Goal: Task Accomplishment & Management: Manage account settings

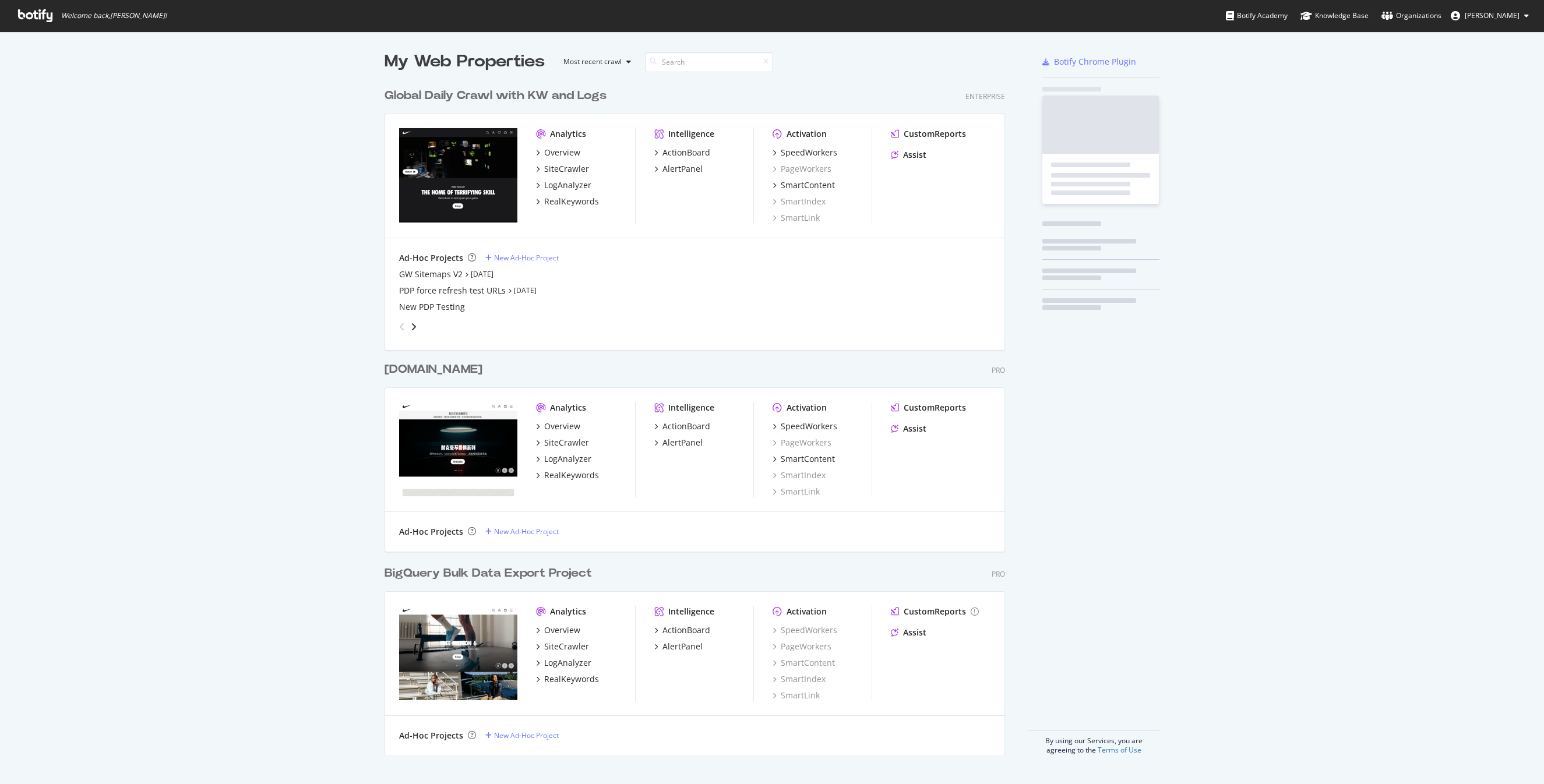
scroll to position [682, 630]
click at [1495, 20] on span "[PERSON_NAME]" at bounding box center [1492, 15] width 55 height 10
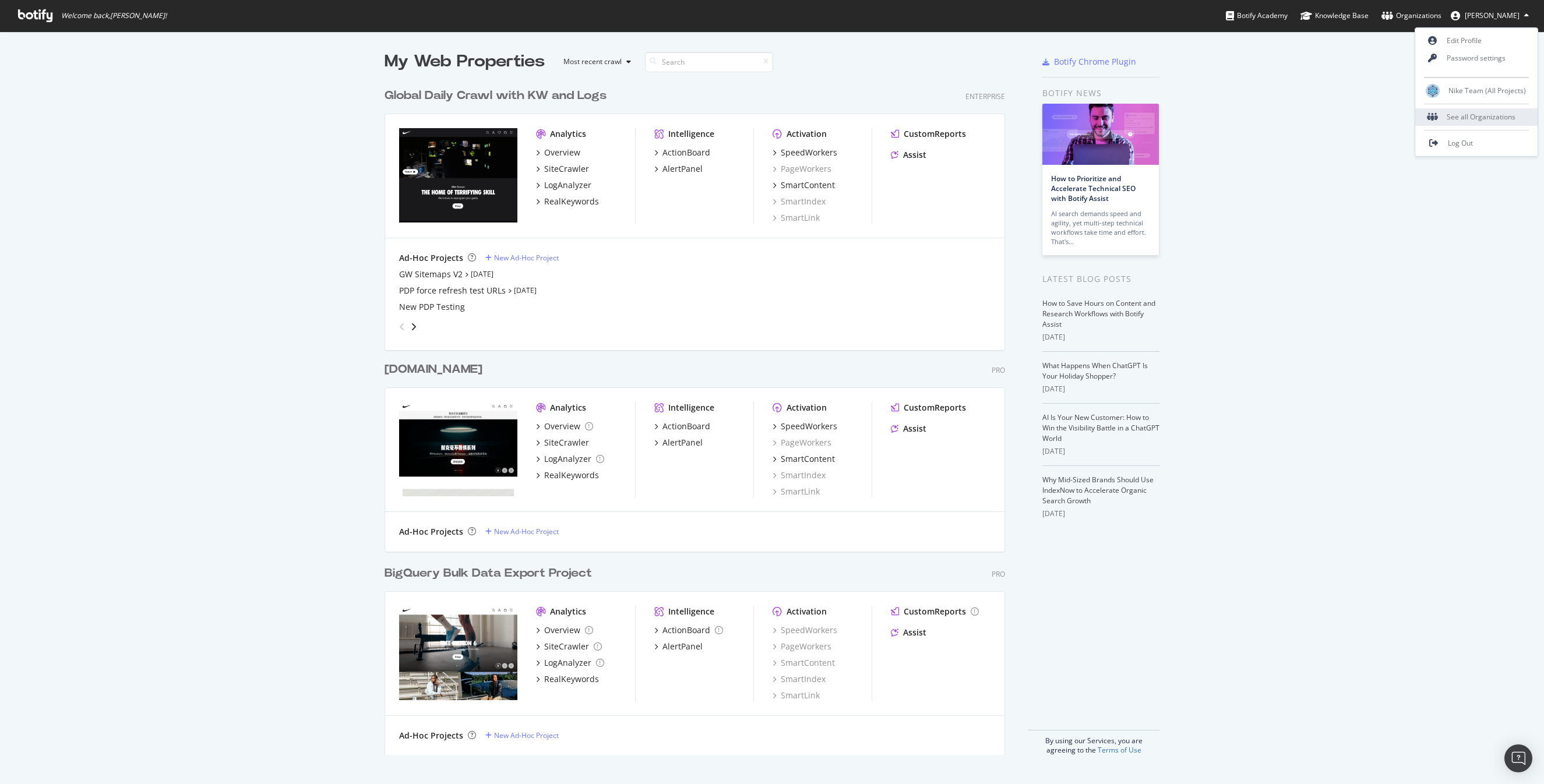
click at [1463, 111] on div "See all Organizations" at bounding box center [1476, 117] width 122 height 17
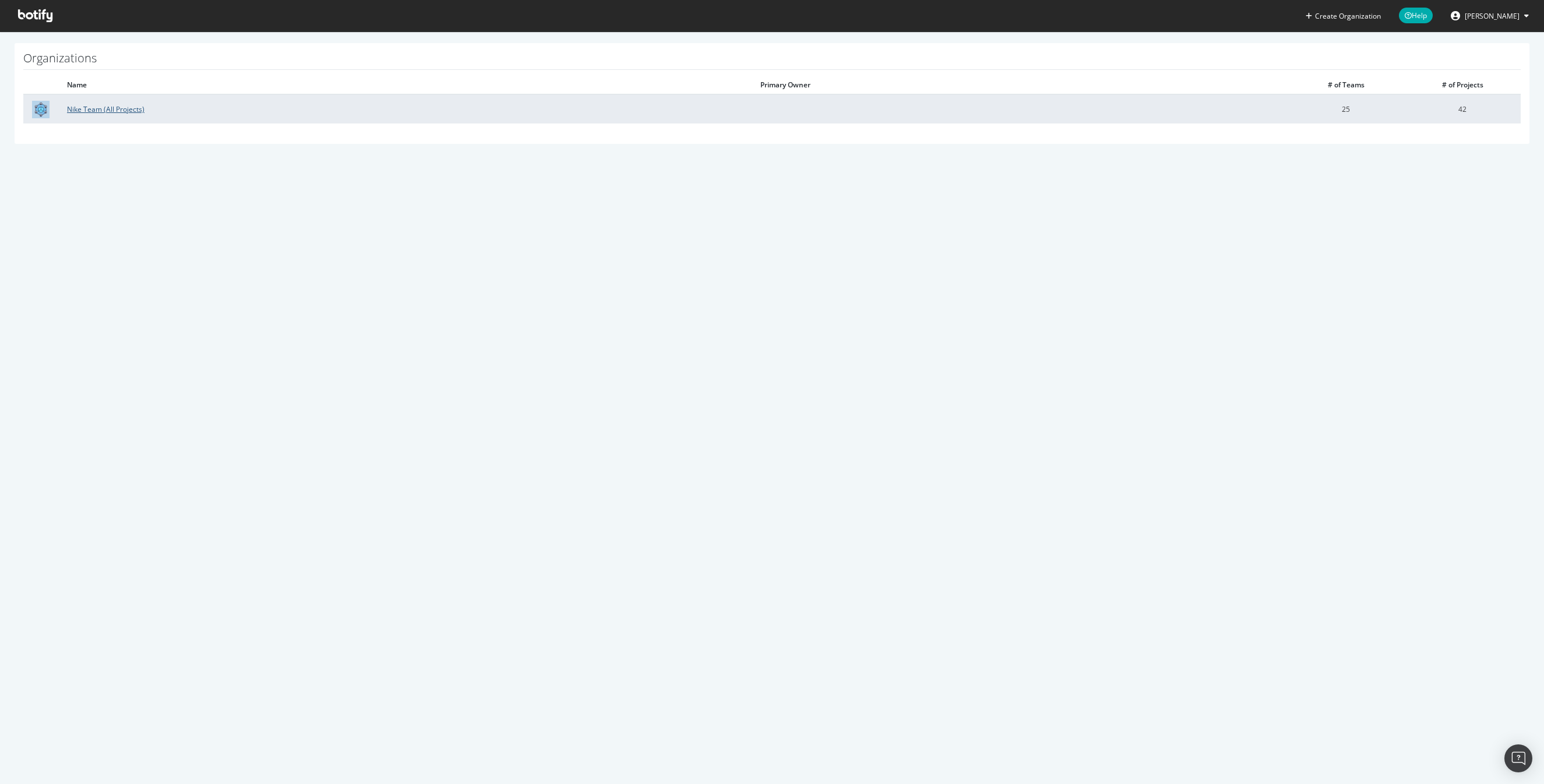
click at [115, 107] on link "Nike Team (All Projects)" at bounding box center [106, 109] width 77 height 10
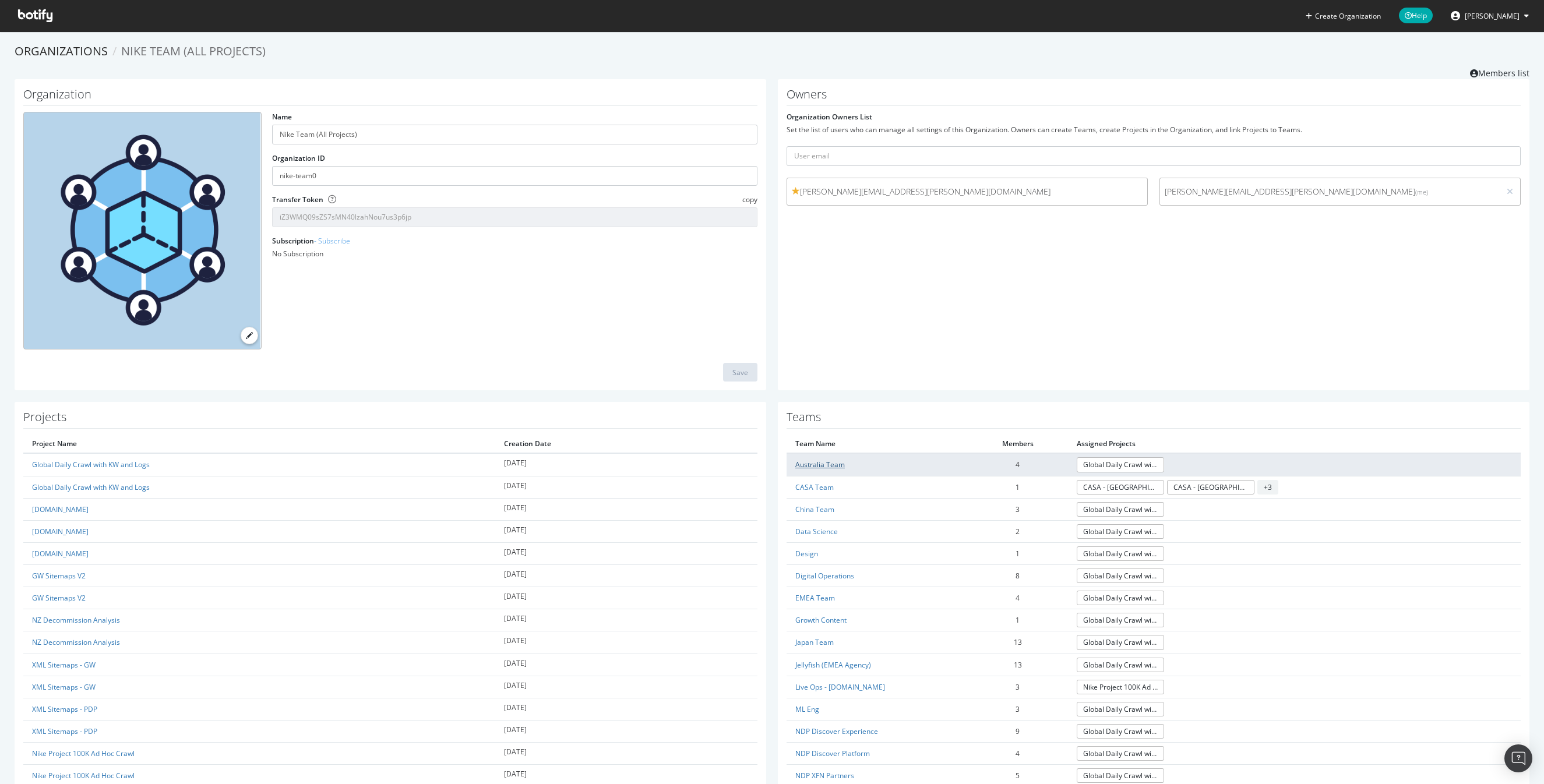
click at [819, 462] on link "Australia Team" at bounding box center [820, 464] width 49 height 10
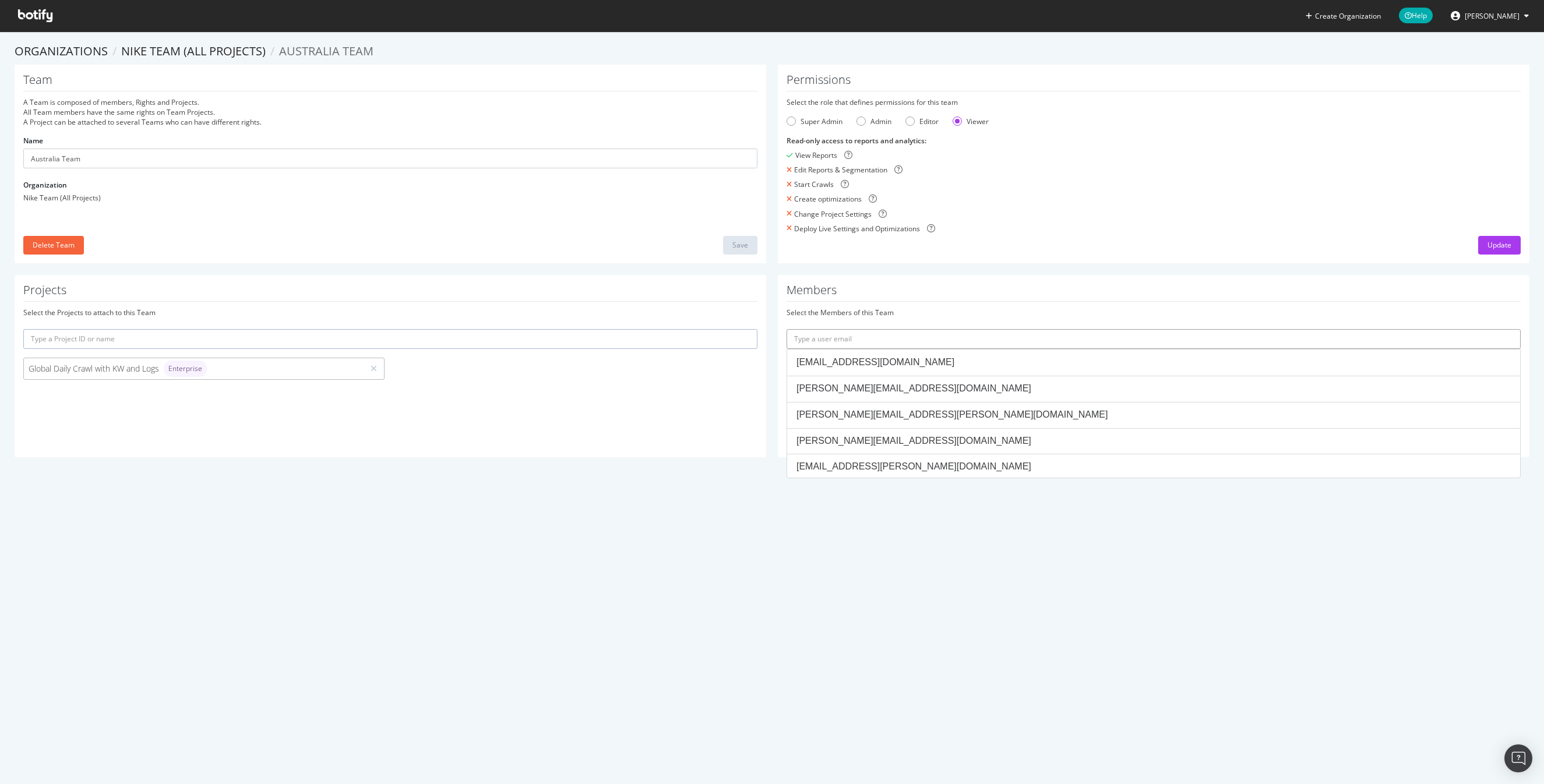
click at [854, 338] on input "text" at bounding box center [1153, 339] width 734 height 20
paste input "Sarah.Gordon@nike.com"
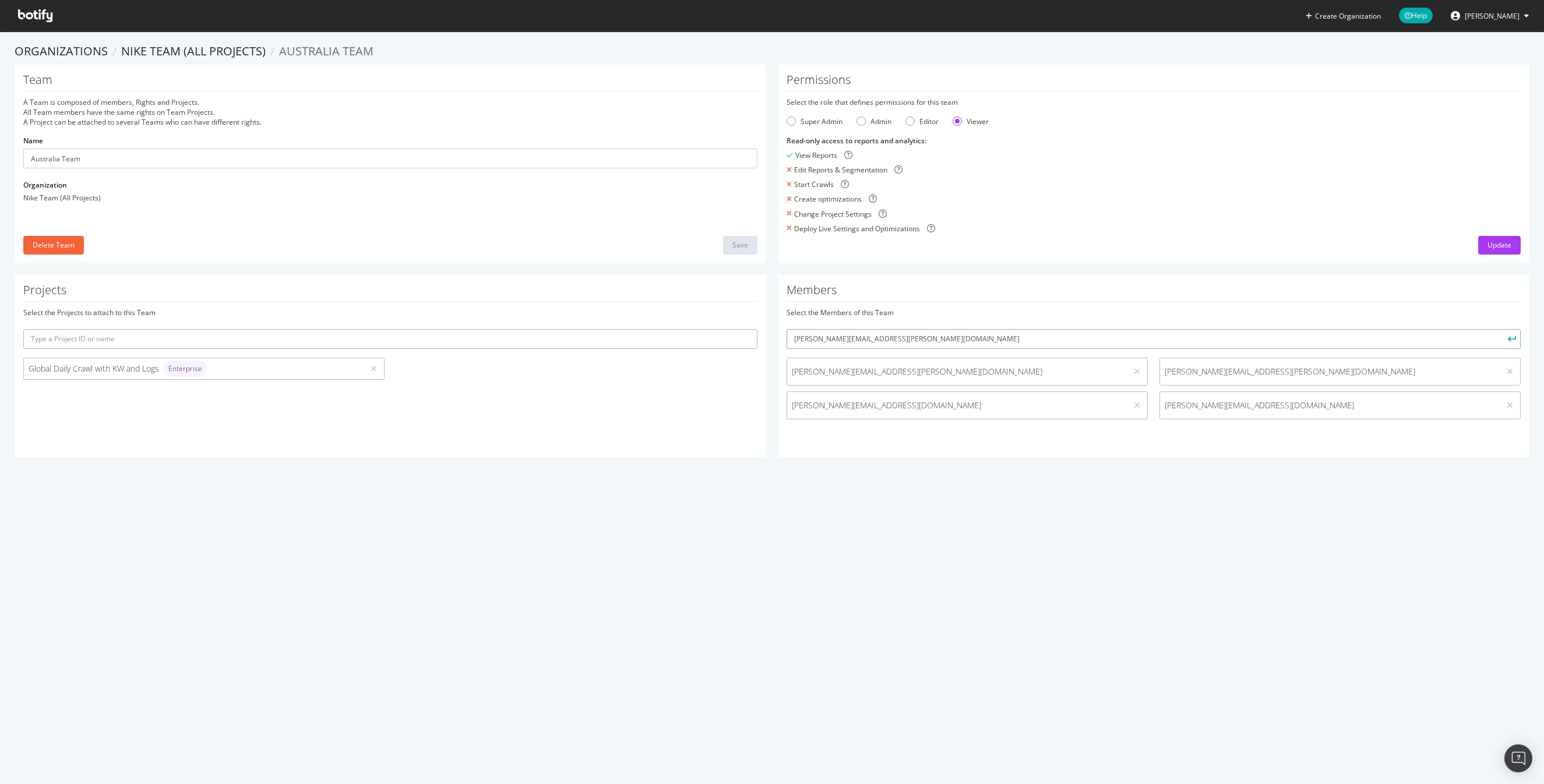
type input "Sarah.Gordon@nike.com"
click at [1501, 329] on button "submit" at bounding box center [1511, 339] width 20 height 20
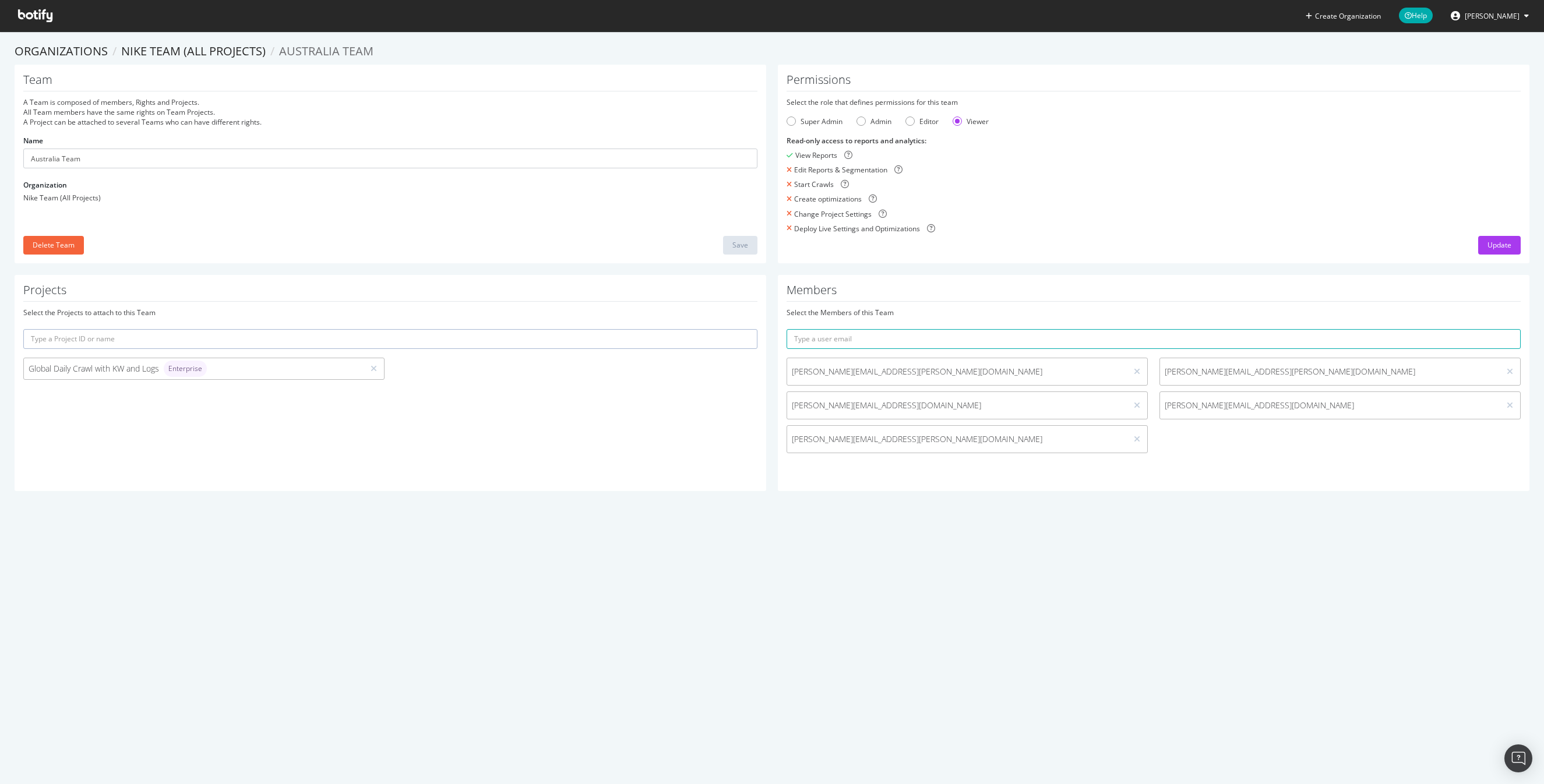
click at [826, 618] on div "Create Organization Help Juan Batres Organizations Nike Team (All Projects) Aus…" at bounding box center [772, 392] width 1544 height 784
click at [1154, 202] on div "Create optimizations" at bounding box center [1153, 199] width 734 height 10
click at [619, 580] on div "Create Organization Help Juan Batres Organizations Nike Team (All Projects) Aus…" at bounding box center [772, 392] width 1544 height 784
click at [701, 603] on div "Create Organization Help Juan Batres Organizations Nike Team (All Projects) Aus…" at bounding box center [772, 392] width 1544 height 784
click at [733, 575] on div "Create Organization Help Juan Batres Organizations Nike Team (All Projects) Aus…" at bounding box center [772, 392] width 1544 height 784
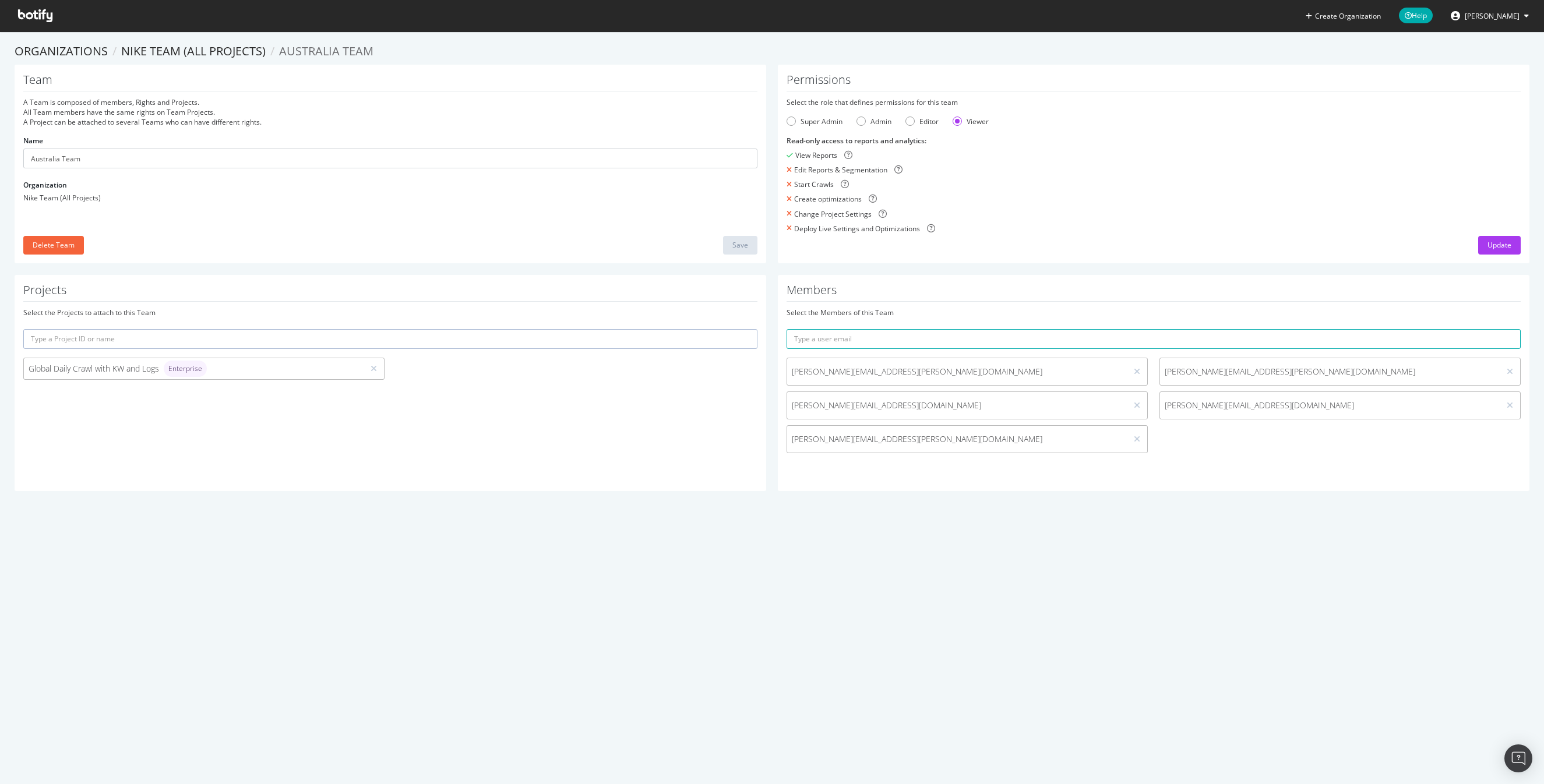
click at [739, 570] on div "Create Organization Help Juan Batres Organizations Nike Team (All Projects) Aus…" at bounding box center [772, 392] width 1544 height 784
click at [734, 571] on div "Create Organization Help Juan Batres Organizations Nike Team (All Projects) Aus…" at bounding box center [772, 392] width 1544 height 784
